Goal: Task Accomplishment & Management: Use online tool/utility

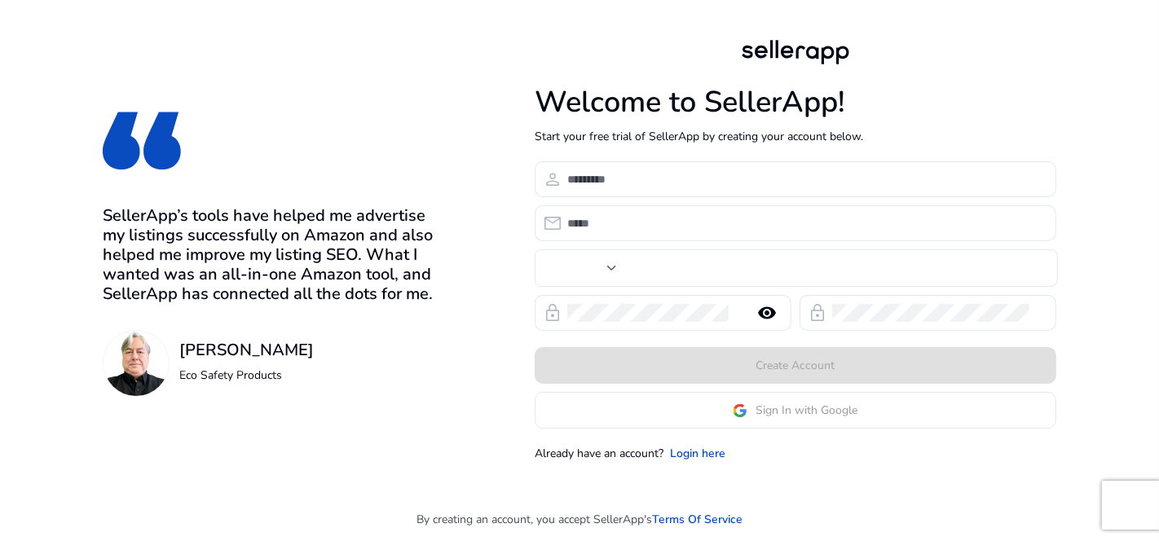
type input "***"
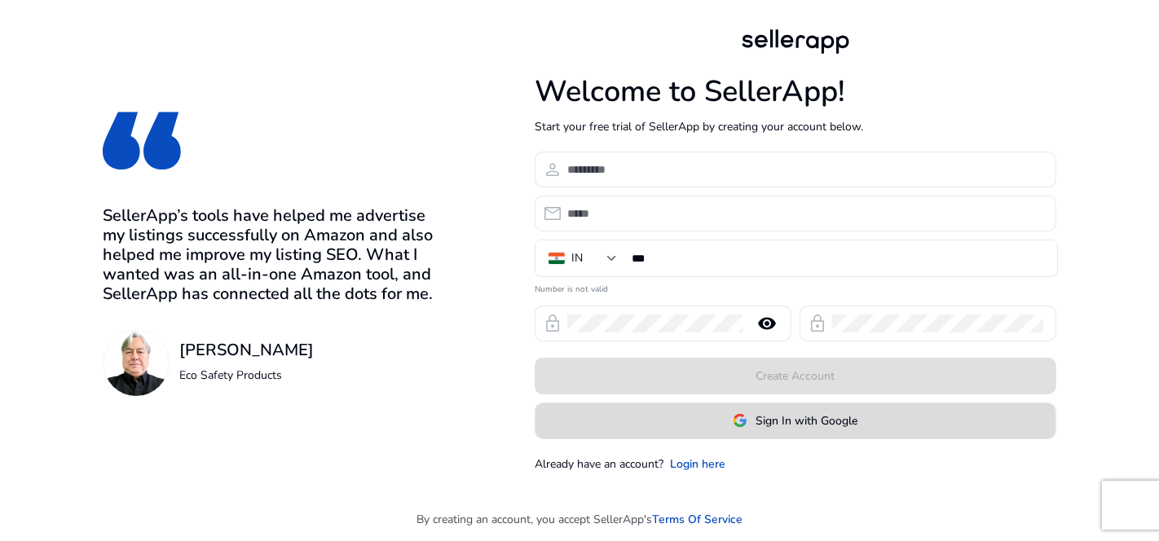
click at [852, 413] on span "Sign In with Google" at bounding box center [807, 420] width 102 height 17
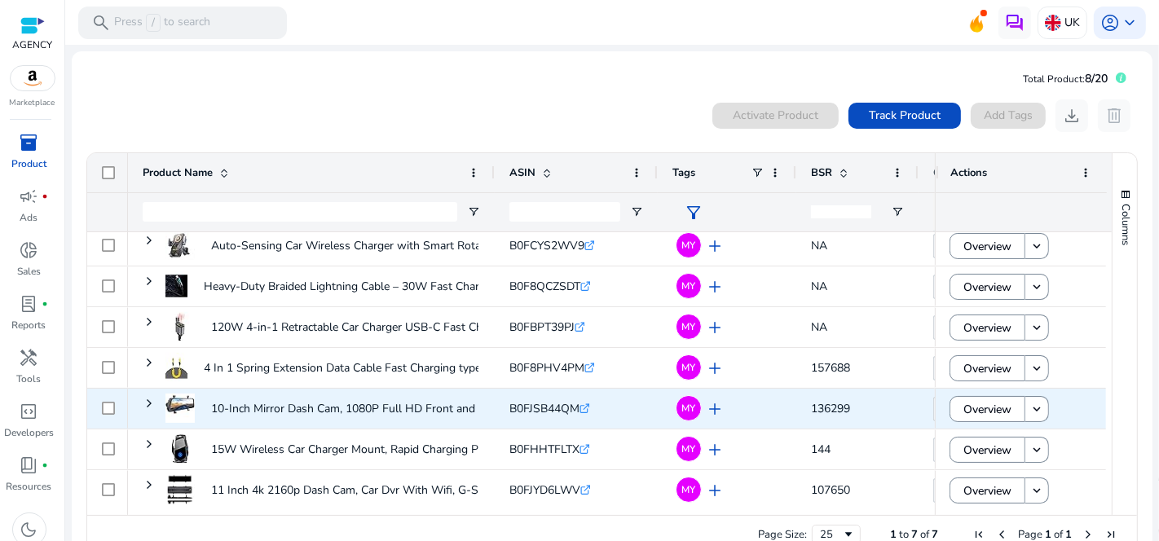
scroll to position [7, 0]
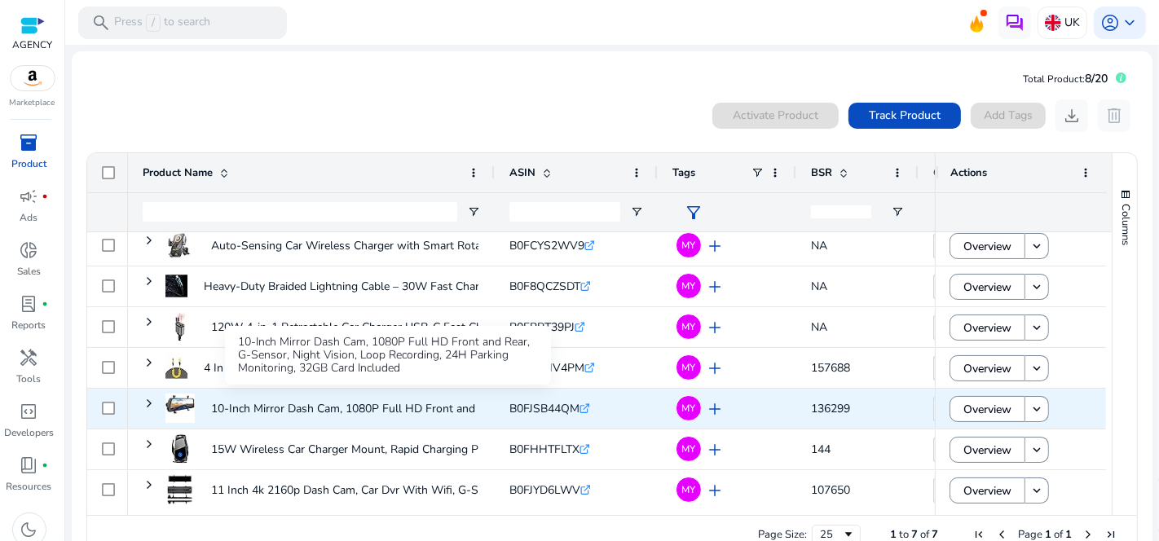
click at [319, 409] on p "10-Inch Mirror Dash Cam, 1080P Full HD Front and Rear, G-Sensor,..." at bounding box center [388, 408] width 355 height 33
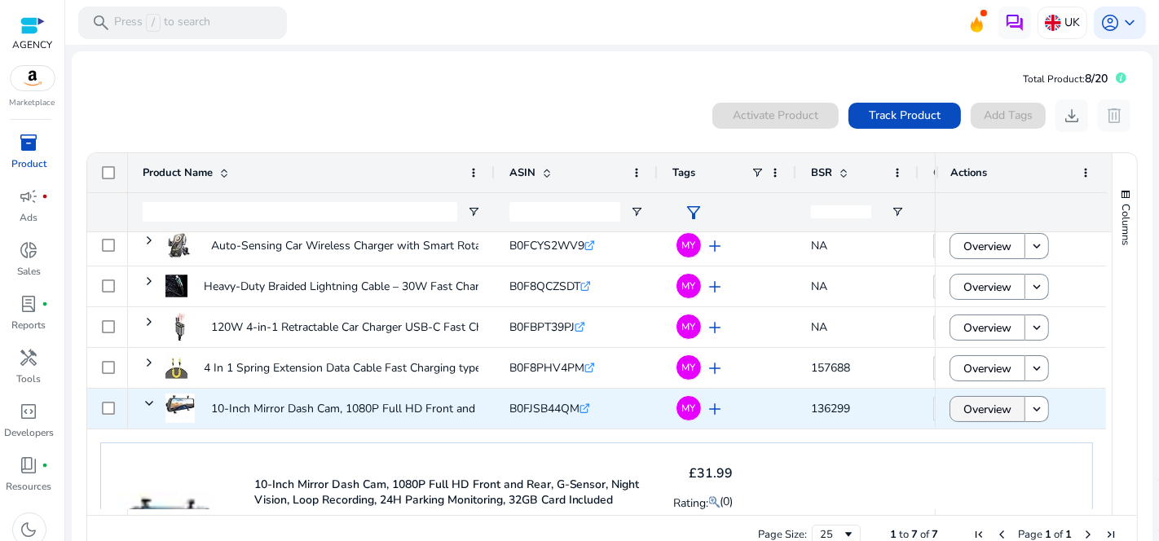
click at [966, 411] on span "Overview" at bounding box center [987, 409] width 48 height 33
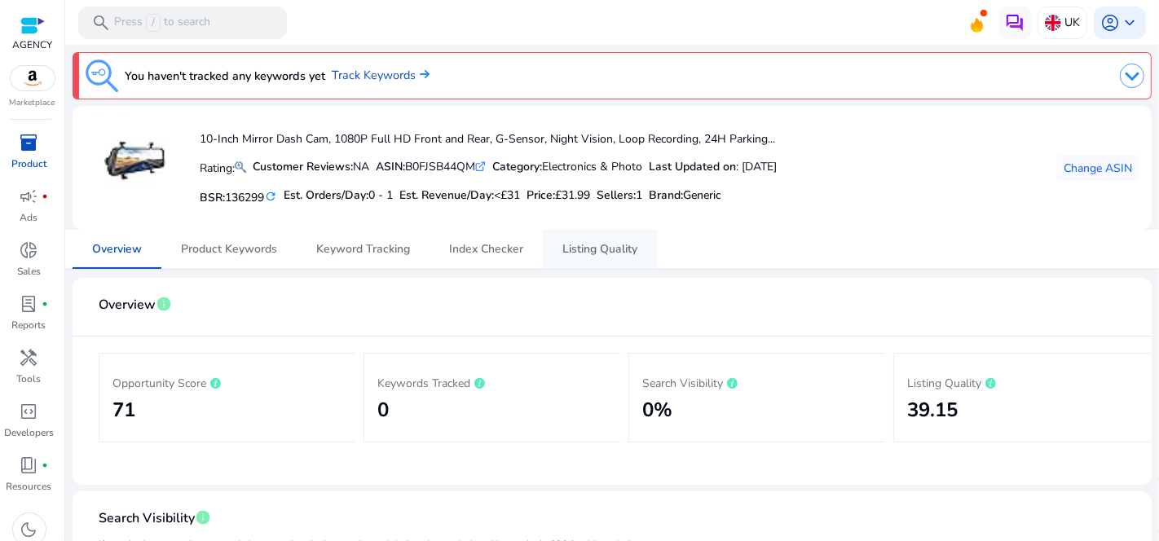
click at [588, 248] on span "Listing Quality" at bounding box center [599, 249] width 75 height 11
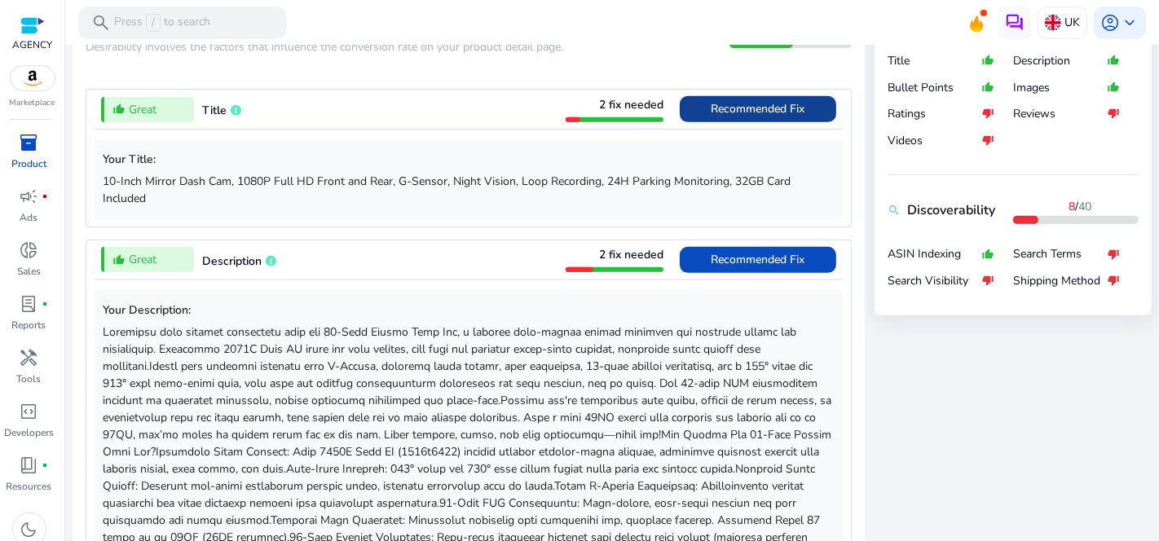
click at [750, 101] on span "Recommended Fix" at bounding box center [759, 108] width 94 height 15
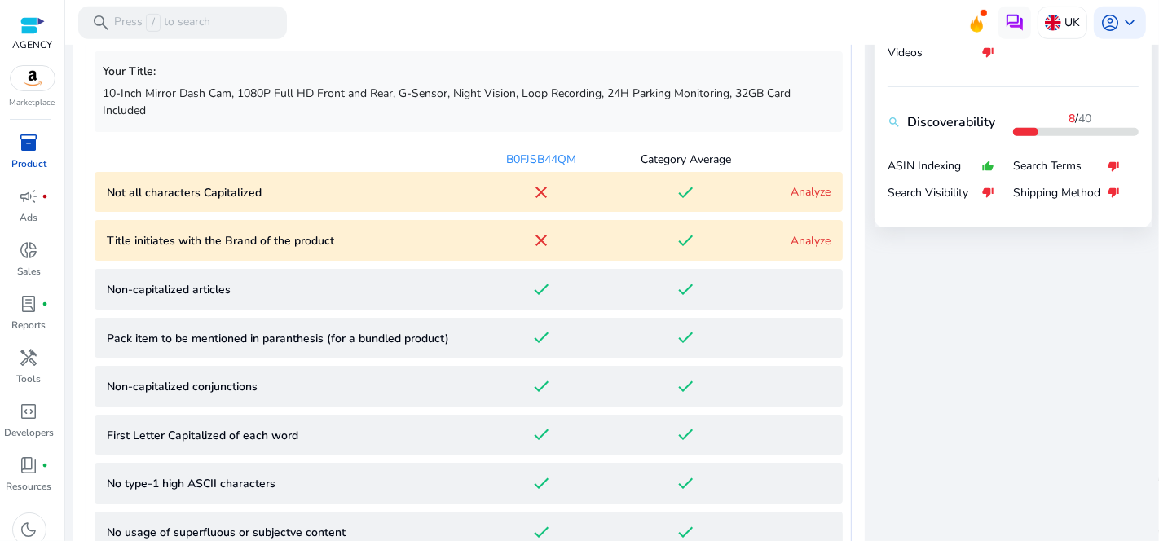
scroll to position [449, 0]
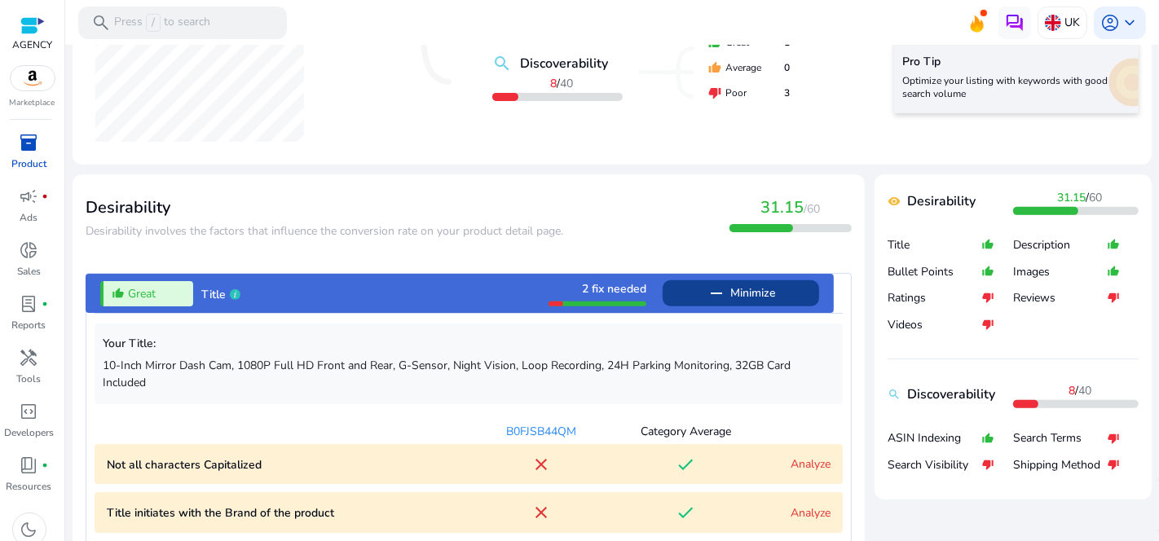
click at [498, 293] on div "thumb_up_alt Great Title 2 fix needed remove Minimize" at bounding box center [460, 293] width 748 height 39
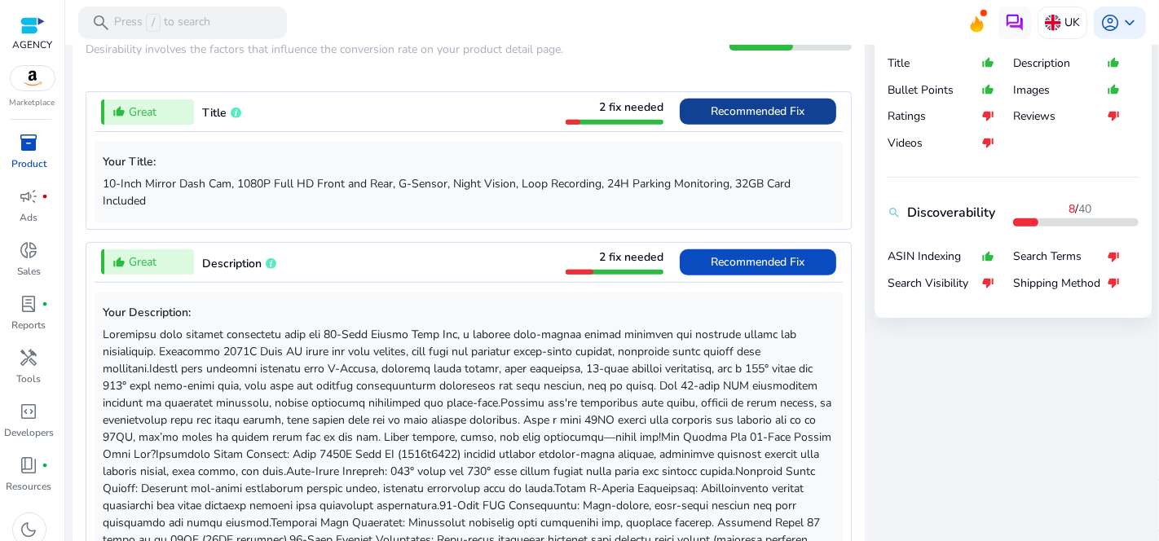
scroll to position [721, 0]
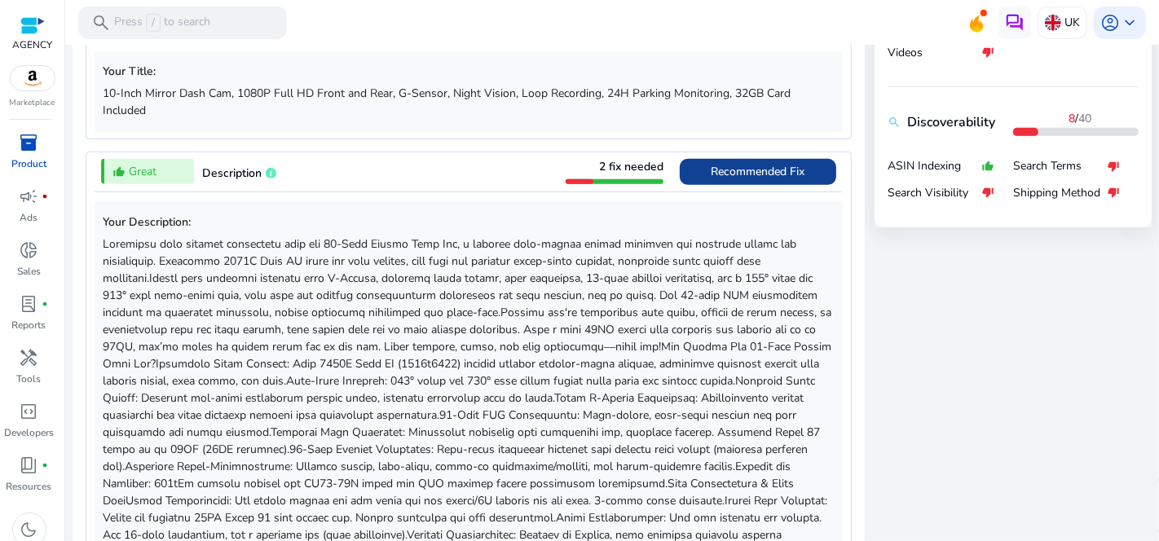
click at [690, 178] on span at bounding box center [758, 171] width 156 height 39
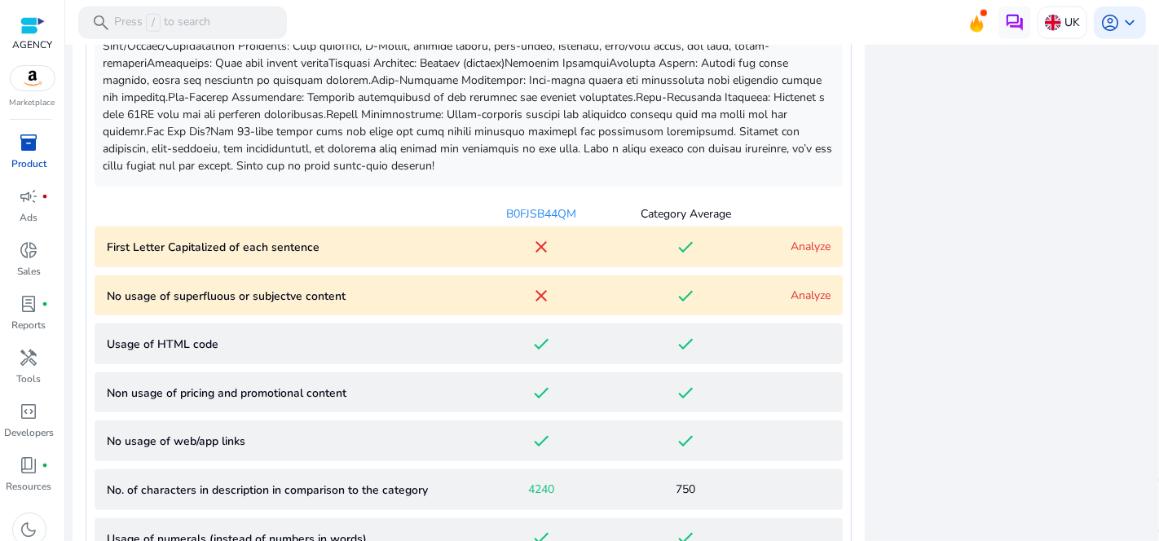
scroll to position [1323, 0]
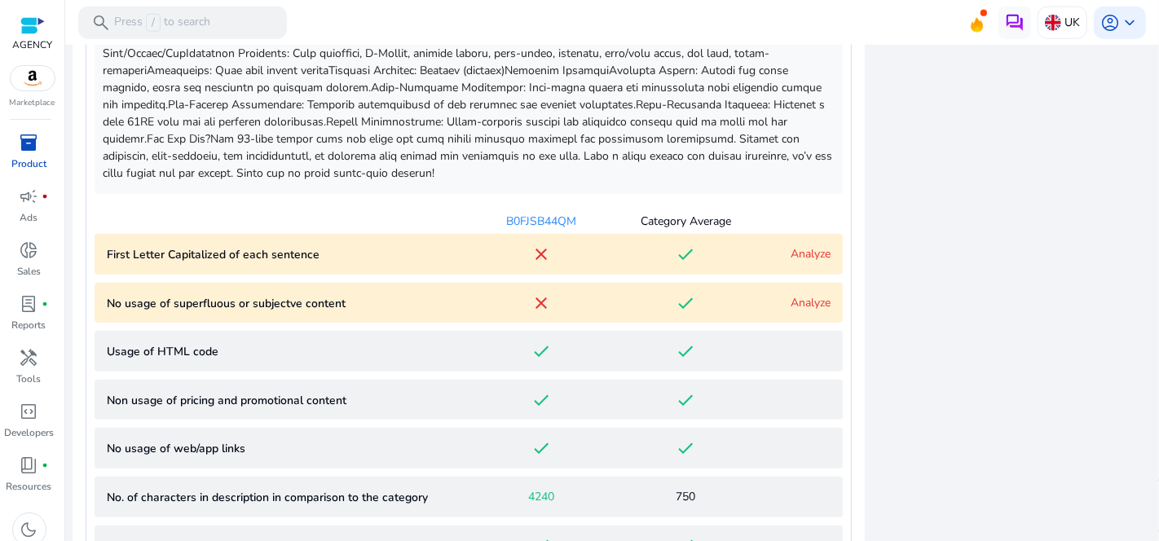
click at [531, 205] on div "B0FJSB44QM Category Average" at bounding box center [469, 216] width 748 height 33
click at [528, 222] on div "B0FJSB44QM" at bounding box center [541, 221] width 145 height 17
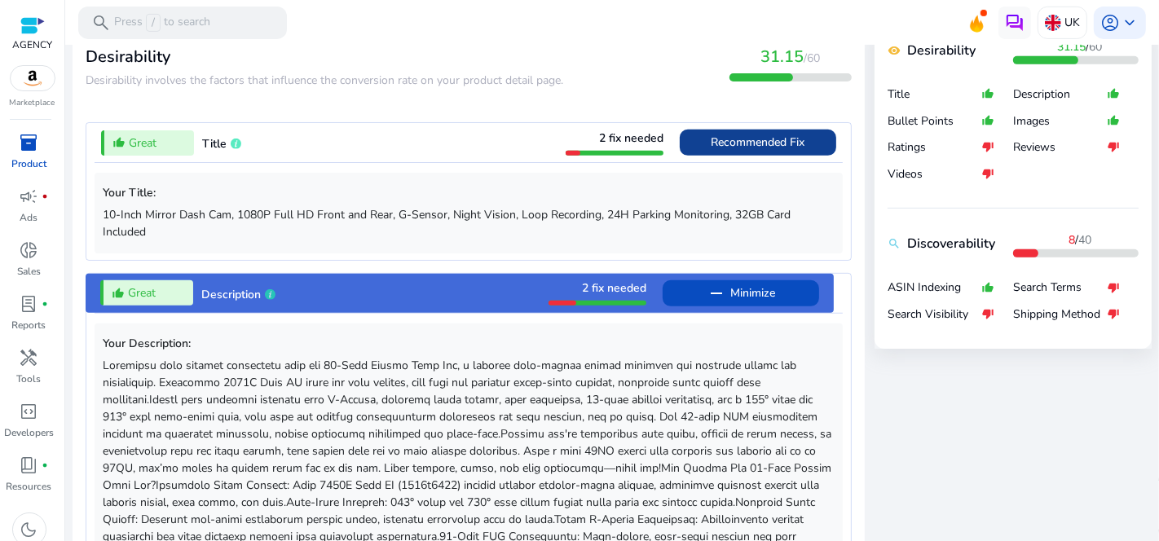
scroll to position [598, 0]
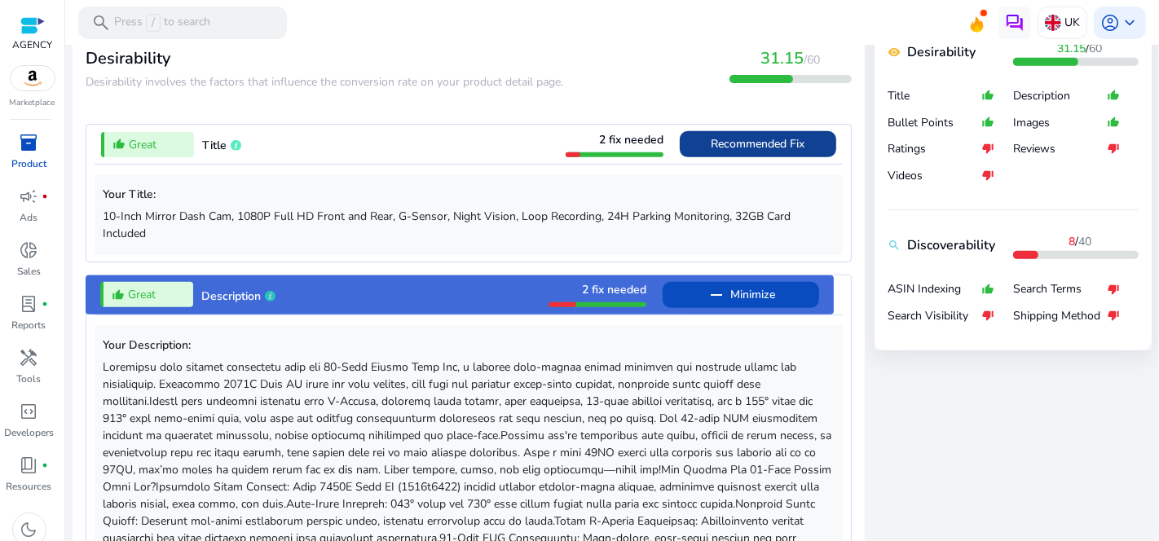
click at [549, 298] on div at bounding box center [598, 302] width 98 height 9
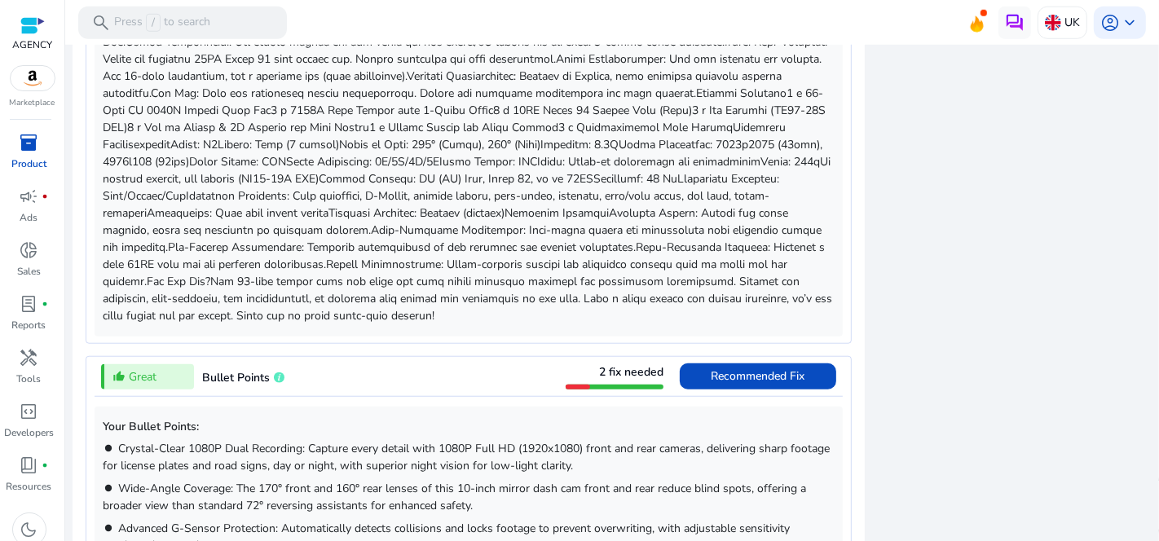
scroll to position [1323, 0]
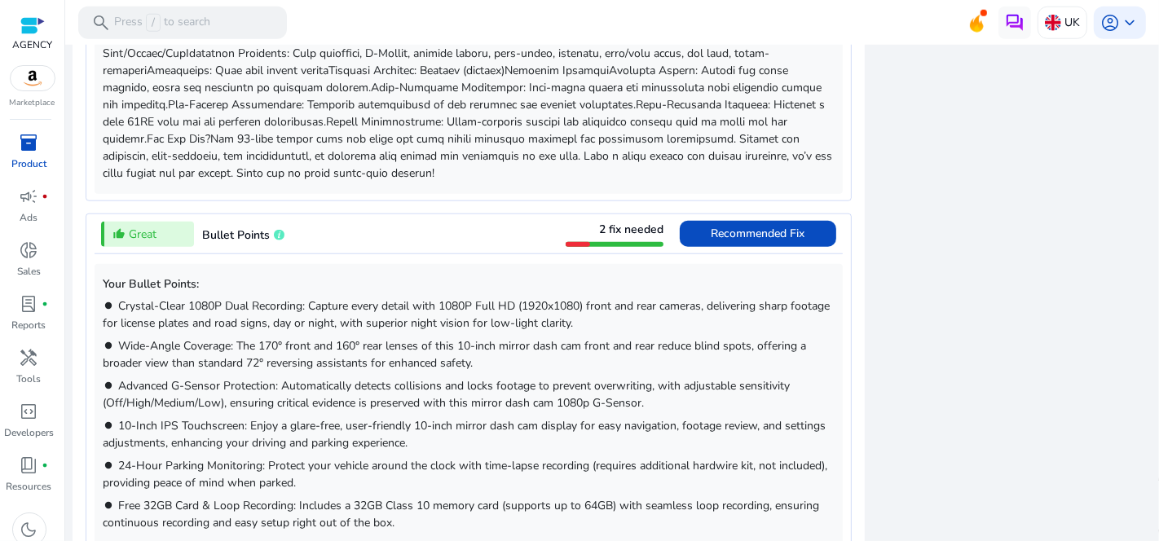
click at [466, 236] on div "thumb_up_alt Great Bullet Points 2 fix needed Recommended Fix" at bounding box center [469, 233] width 748 height 39
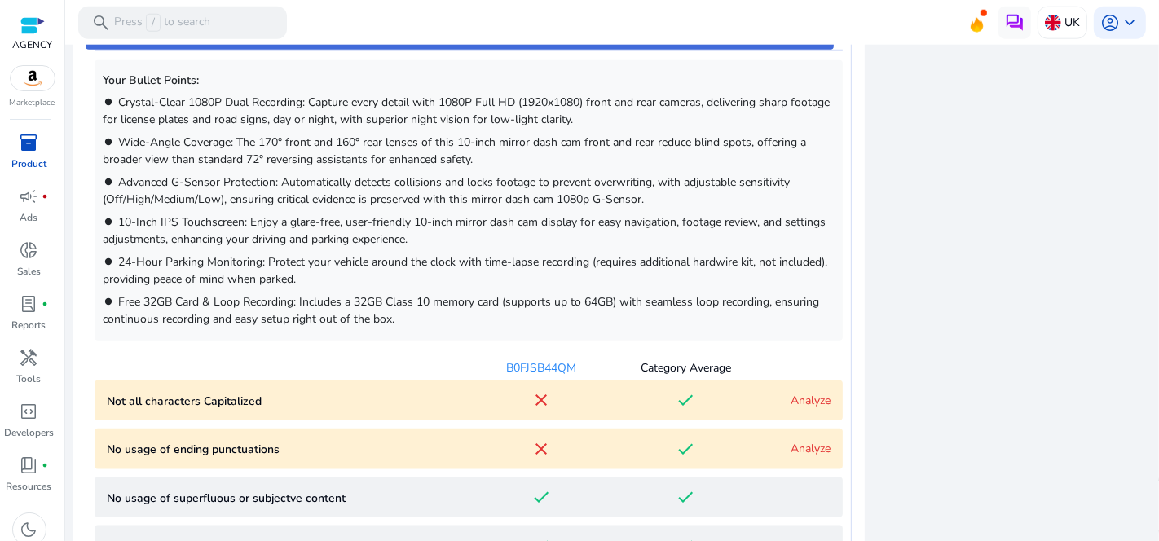
scroll to position [1534, 0]
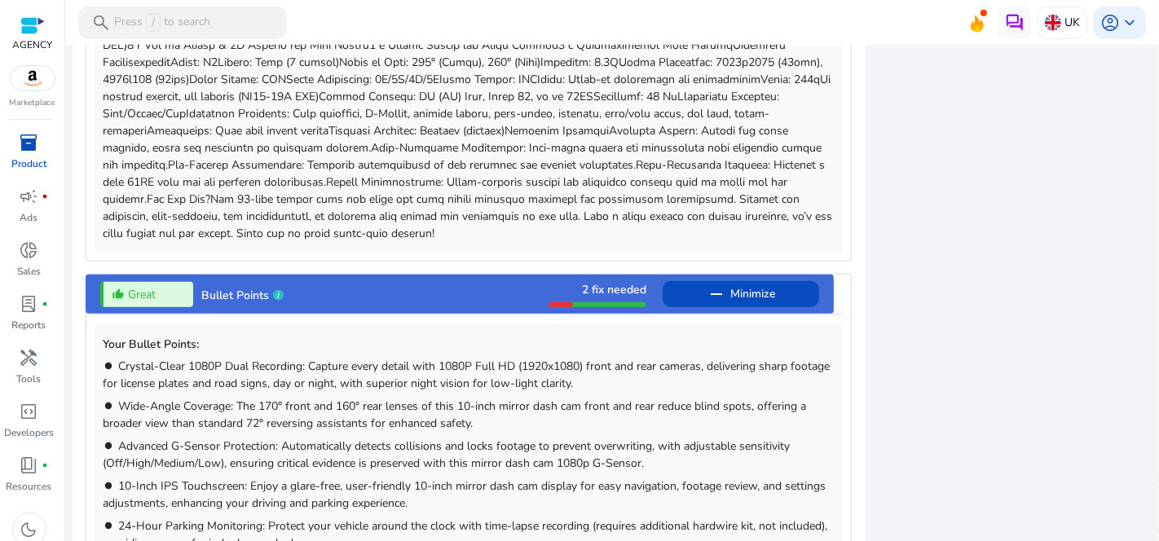
click at [483, 291] on div "thumb_up_alt Great Bullet Points 2 fix needed remove Minimize" at bounding box center [460, 294] width 748 height 39
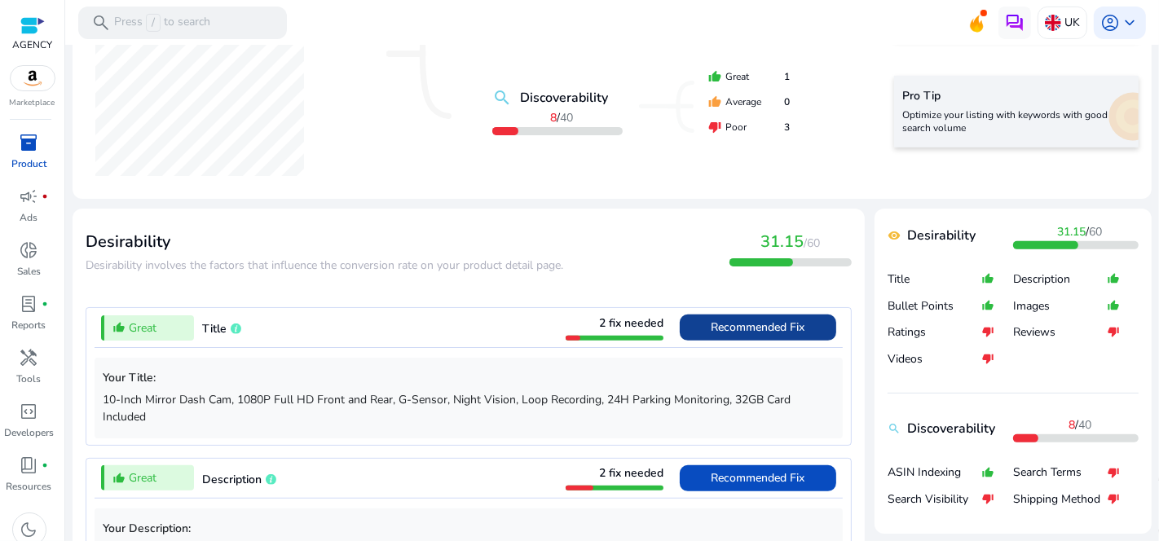
scroll to position [520, 0]
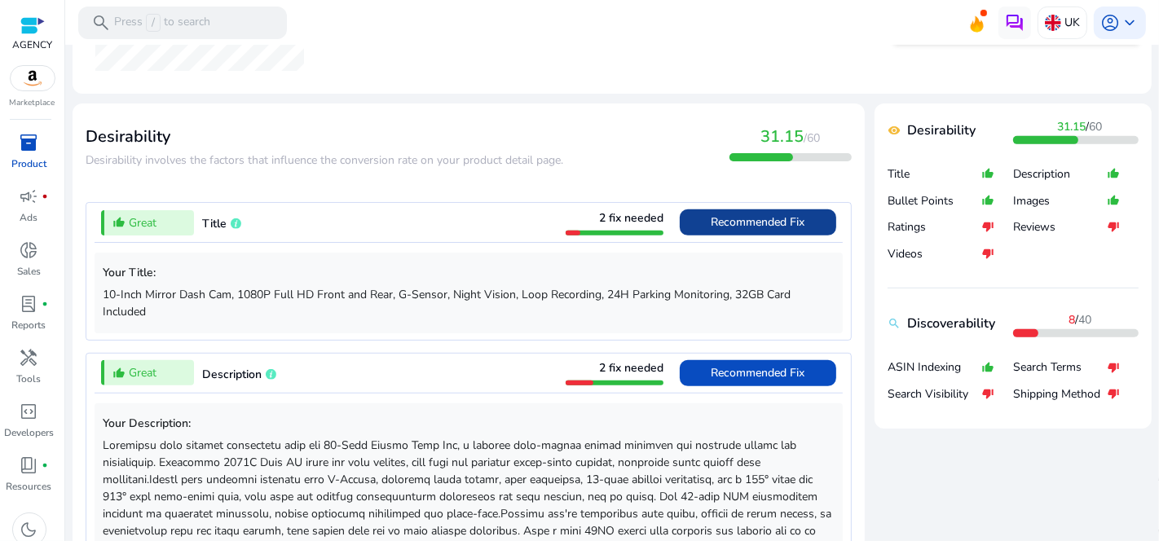
click at [769, 214] on span "Recommended Fix" at bounding box center [759, 221] width 94 height 15
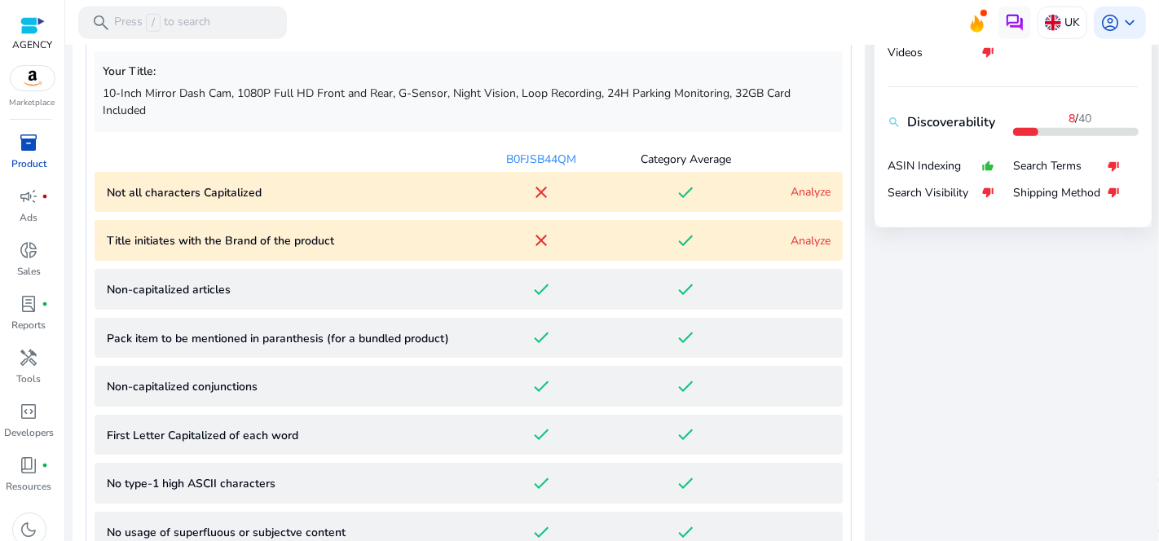
scroll to position [631, 0]
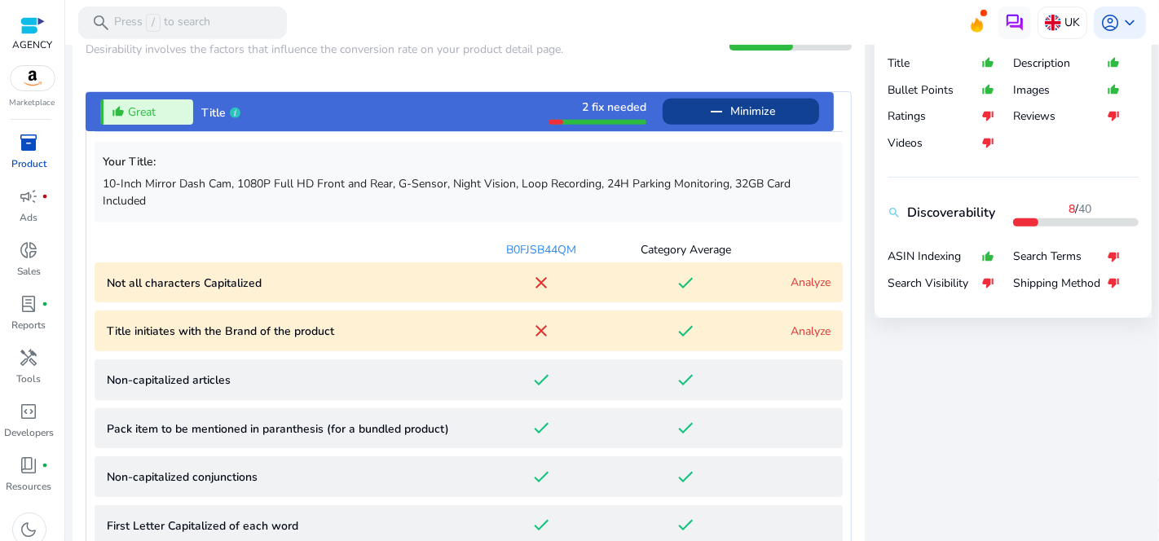
click at [815, 280] on link "Analyze" at bounding box center [811, 282] width 40 height 15
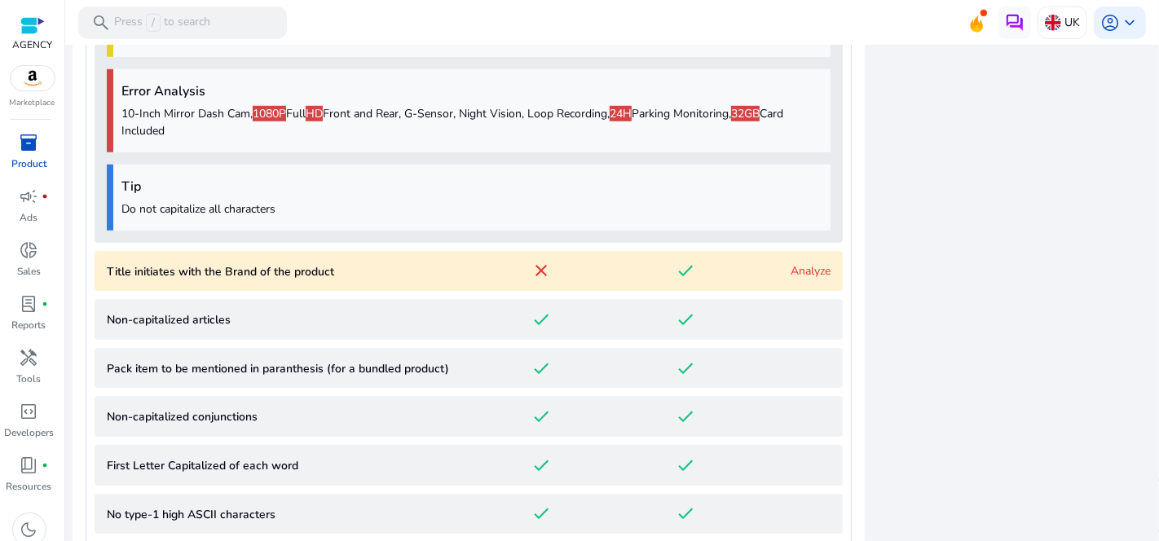
scroll to position [982, 0]
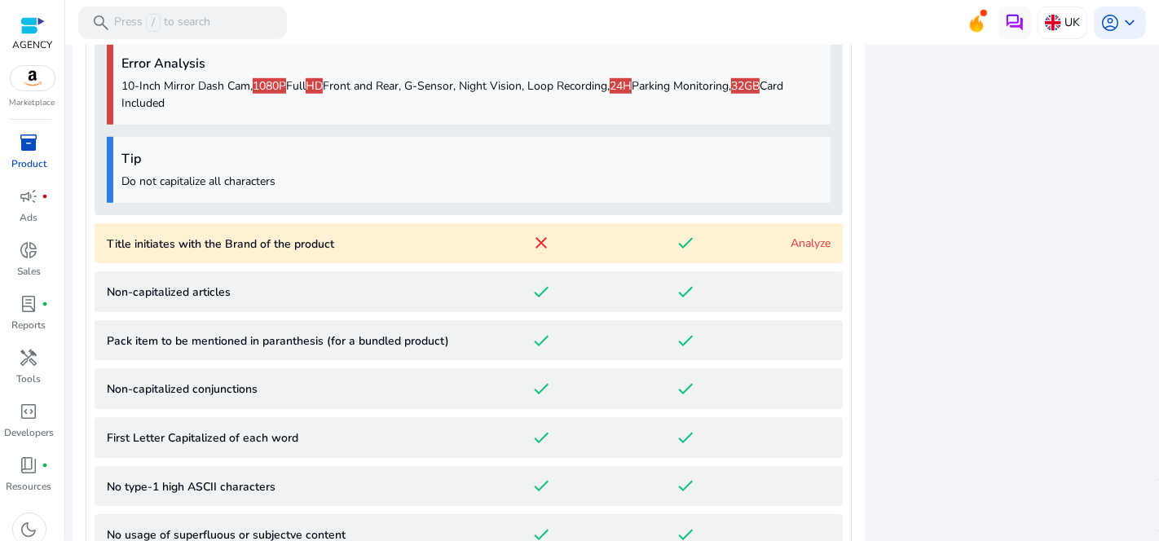
click at [800, 236] on link "Analyze" at bounding box center [811, 243] width 40 height 15
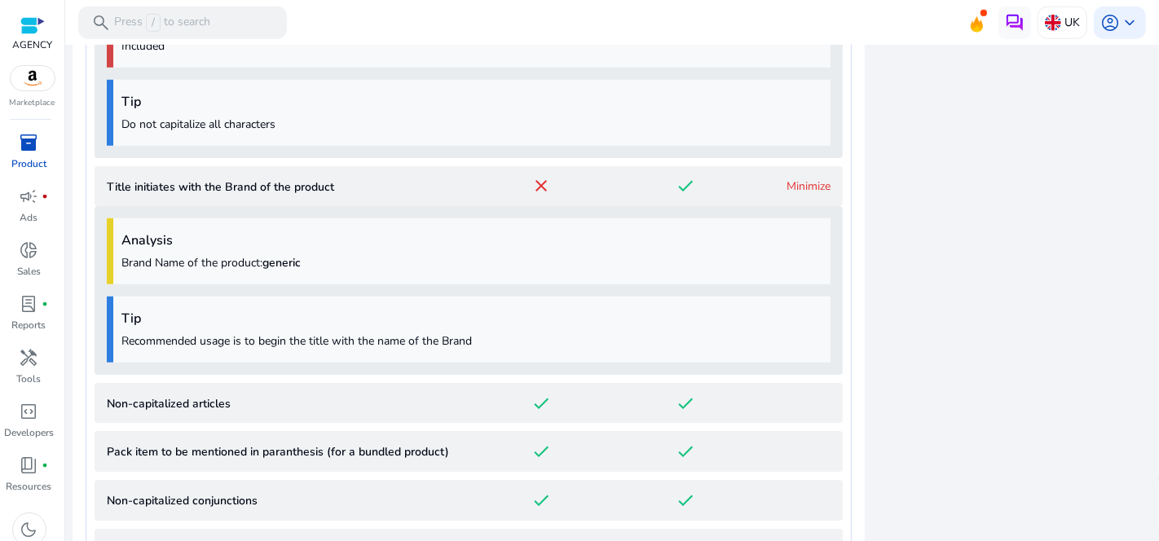
scroll to position [1022, 0]
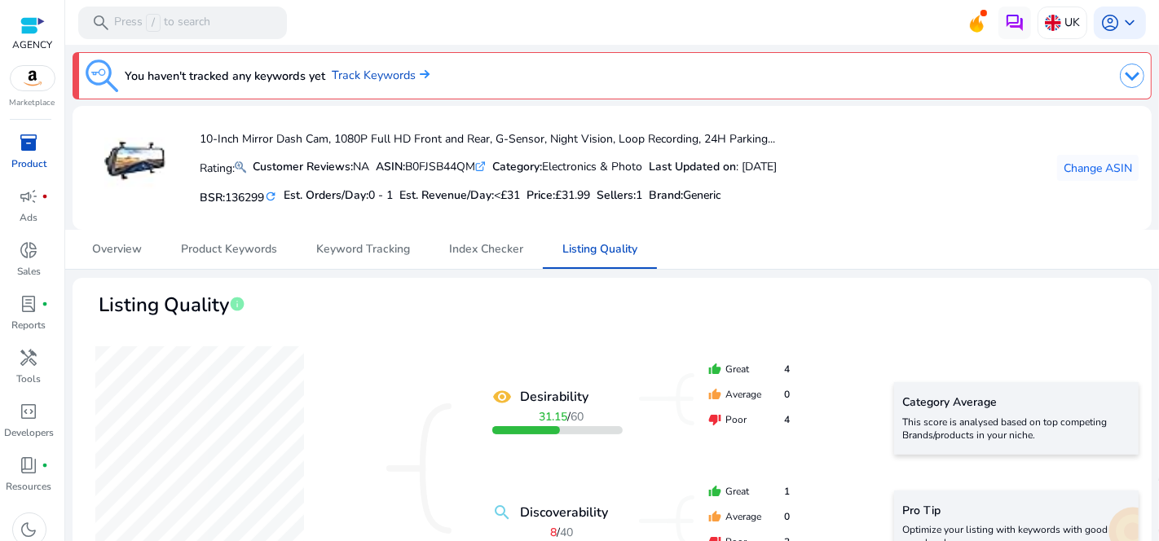
scroll to position [1022, 0]
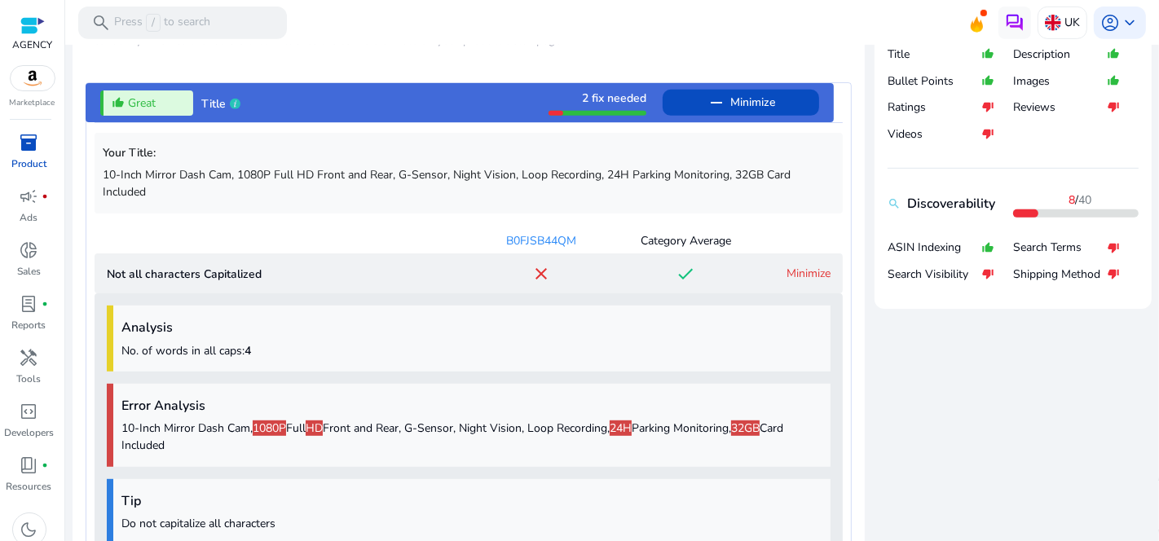
scroll to position [479, 0]
